Goal: Find specific page/section: Locate a particular part of the current website

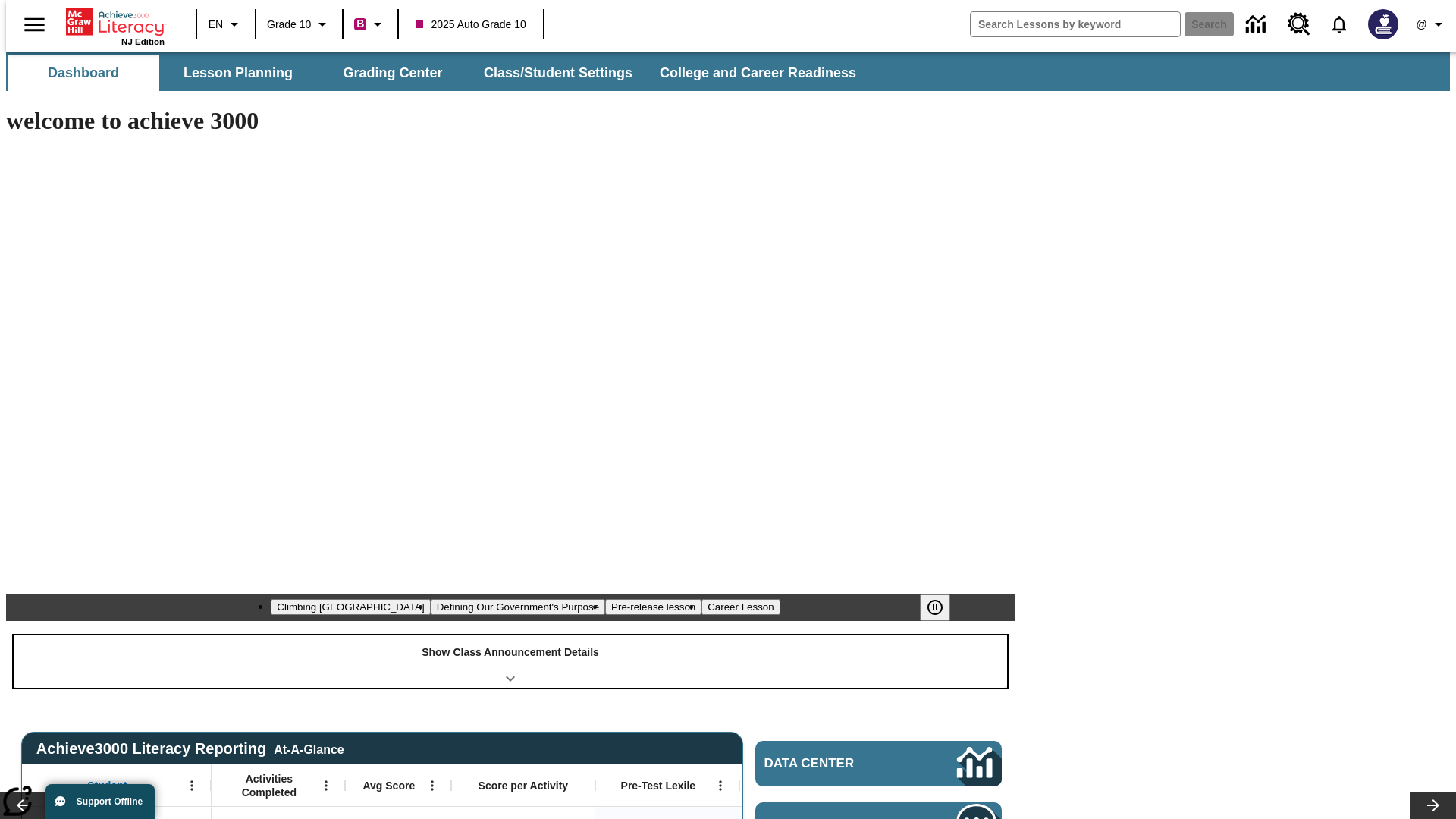
click at [510, 635] on div "Show Class Announcement Details" at bounding box center [510, 661] width 993 height 52
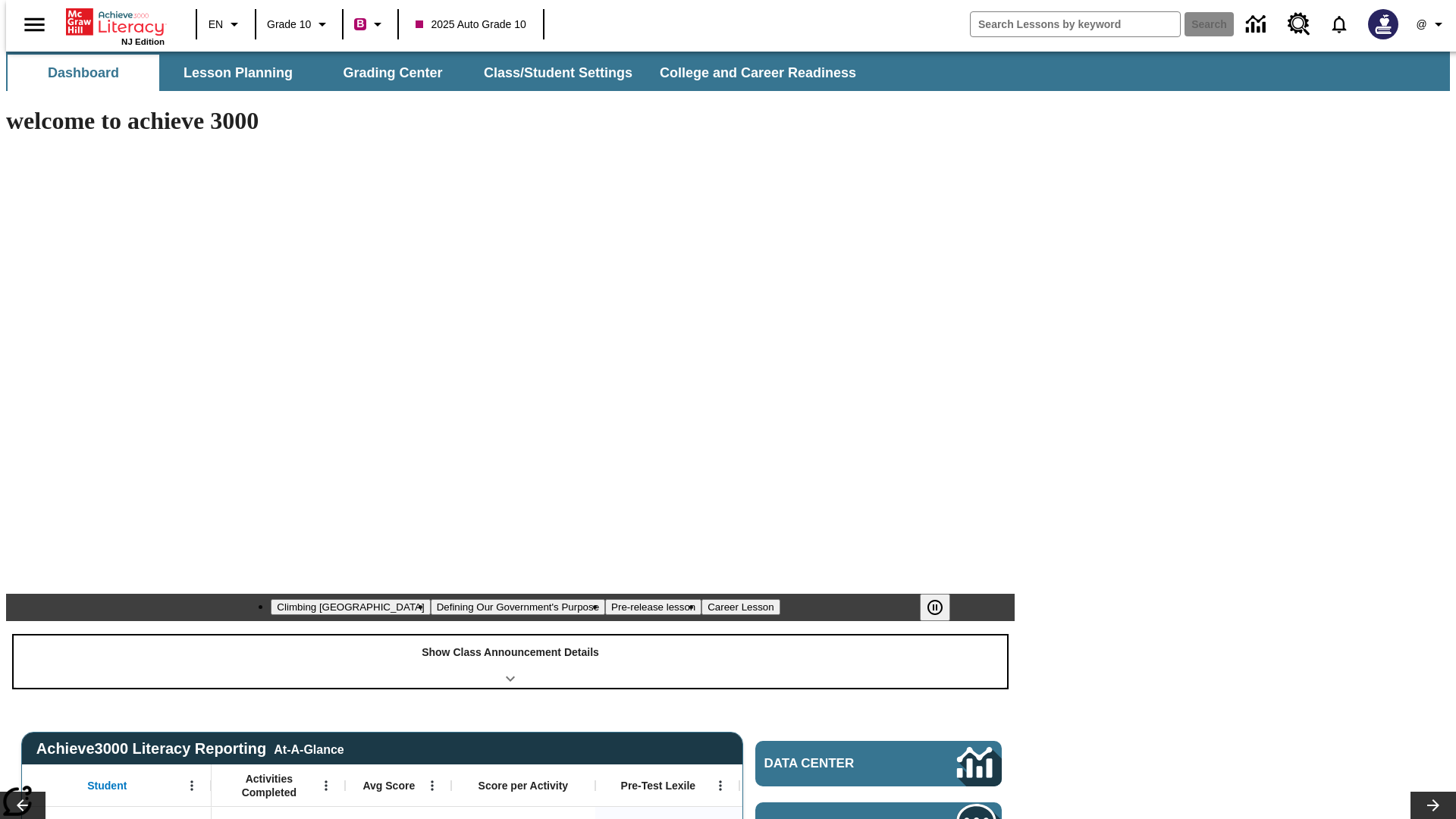
click at [510, 635] on div "Show Class Announcement Details" at bounding box center [510, 661] width 993 height 52
